Goal: Information Seeking & Learning: Learn about a topic

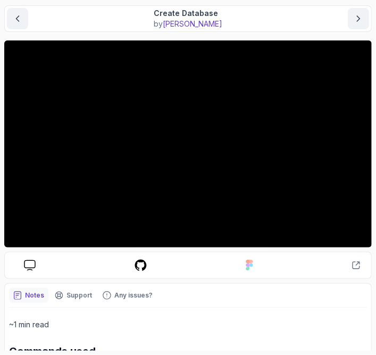
scroll to position [159, 0]
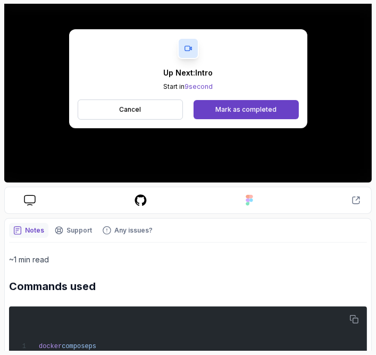
click at [198, 62] on div "Up Next: Intro Start in 9 second Cancel Mark as completed" at bounding box center [188, 78] width 238 height 99
click at [151, 104] on button "Cancel" at bounding box center [131, 109] width 106 height 20
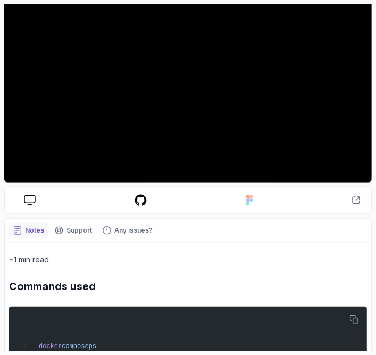
scroll to position [106, 0]
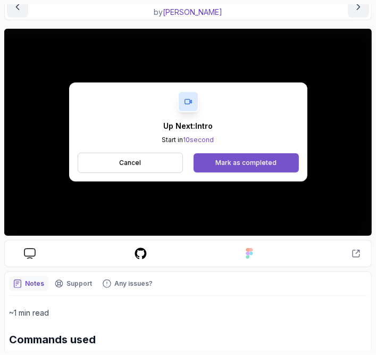
click at [265, 160] on div "Mark as completed" at bounding box center [245, 162] width 61 height 9
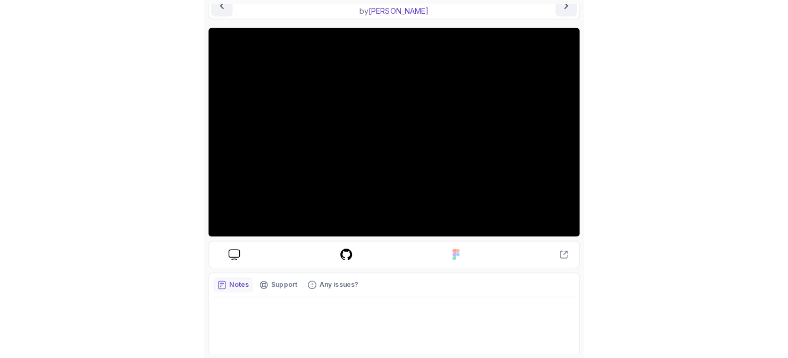
scroll to position [54, 0]
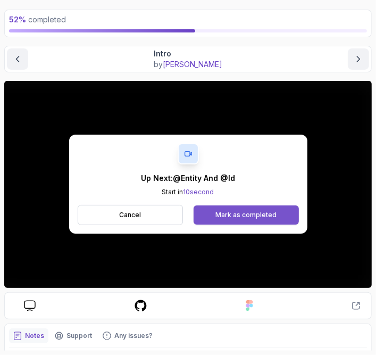
click at [254, 221] on button "Mark as completed" at bounding box center [245, 214] width 105 height 19
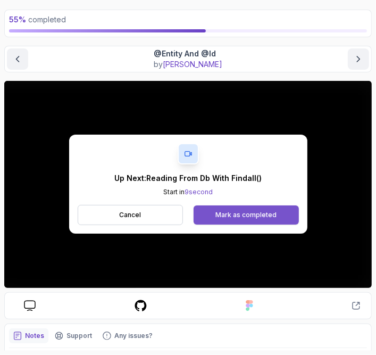
click at [244, 208] on button "Mark as completed" at bounding box center [245, 214] width 105 height 19
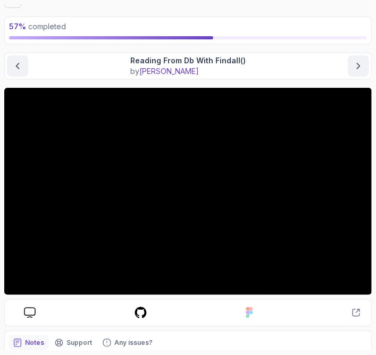
scroll to position [46, 0]
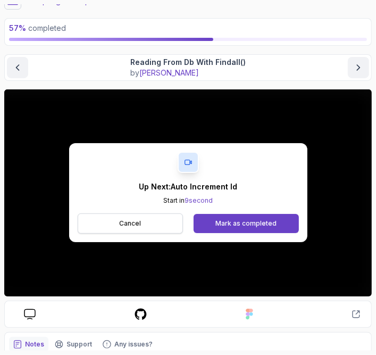
click at [152, 222] on button "Cancel" at bounding box center [131, 223] width 106 height 20
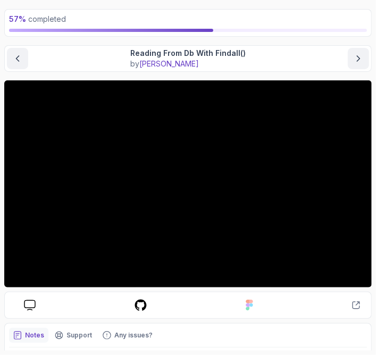
scroll to position [0, 0]
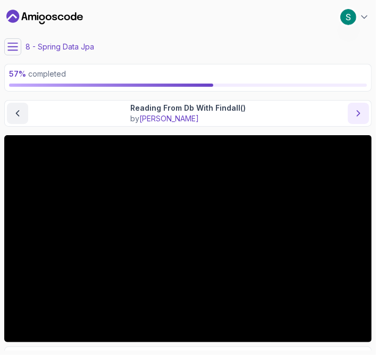
click at [360, 112] on icon "next content" at bounding box center [358, 113] width 11 height 11
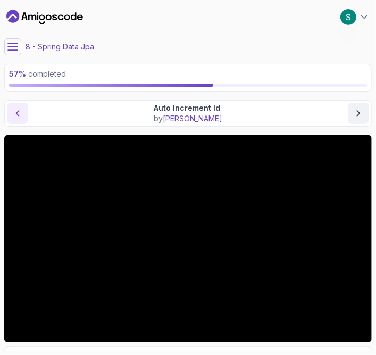
click at [14, 114] on icon "previous content" at bounding box center [17, 113] width 11 height 11
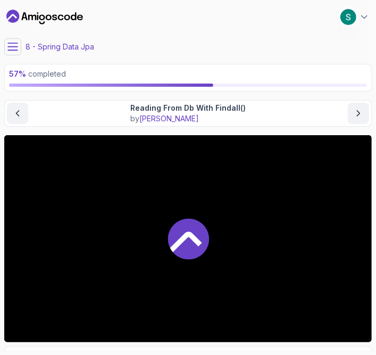
click at [246, 226] on div at bounding box center [187, 238] width 367 height 207
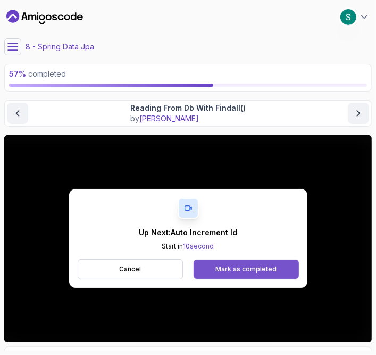
click at [252, 272] on div "Mark as completed" at bounding box center [245, 269] width 61 height 9
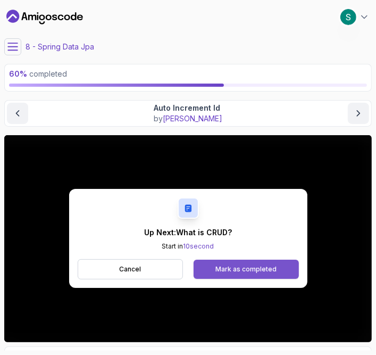
click at [264, 262] on button "Mark as completed" at bounding box center [245, 268] width 105 height 19
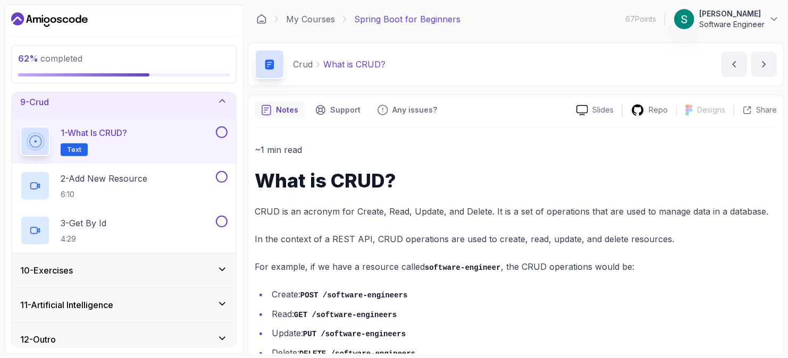
scroll to position [292, 0]
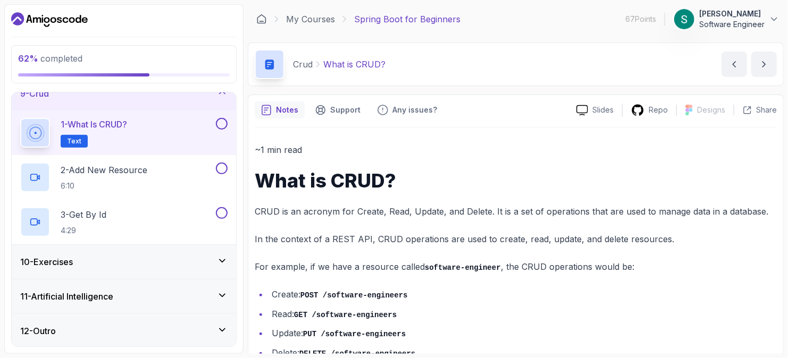
click at [222, 124] on button at bounding box center [222, 124] width 12 height 12
click at [170, 166] on div "2 - Add New Resource 6:10" at bounding box center [116, 178] width 193 height 30
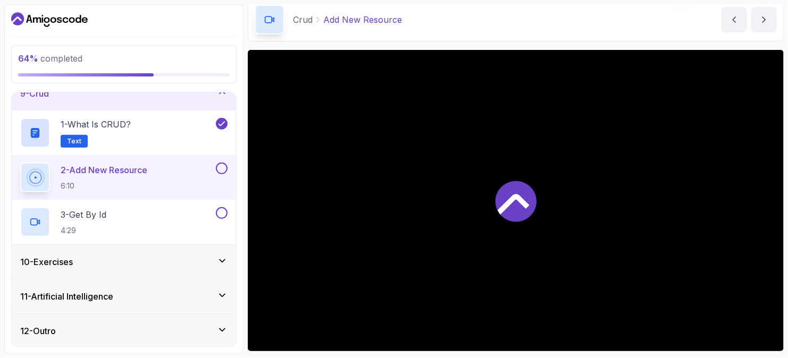
scroll to position [53, 0]
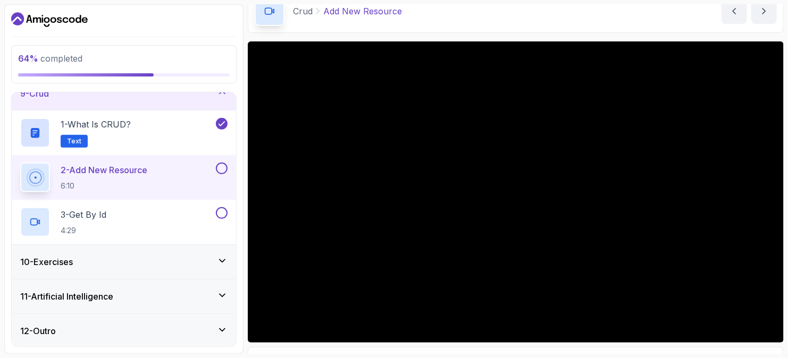
click at [217, 264] on icon at bounding box center [222, 261] width 11 height 11
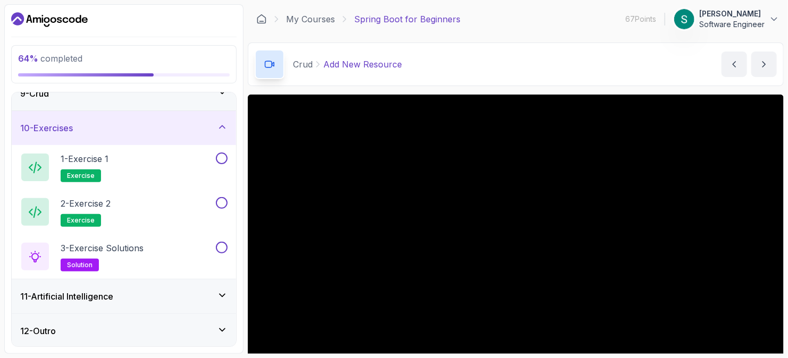
scroll to position [115, 0]
